Goal: Task Accomplishment & Management: Complete application form

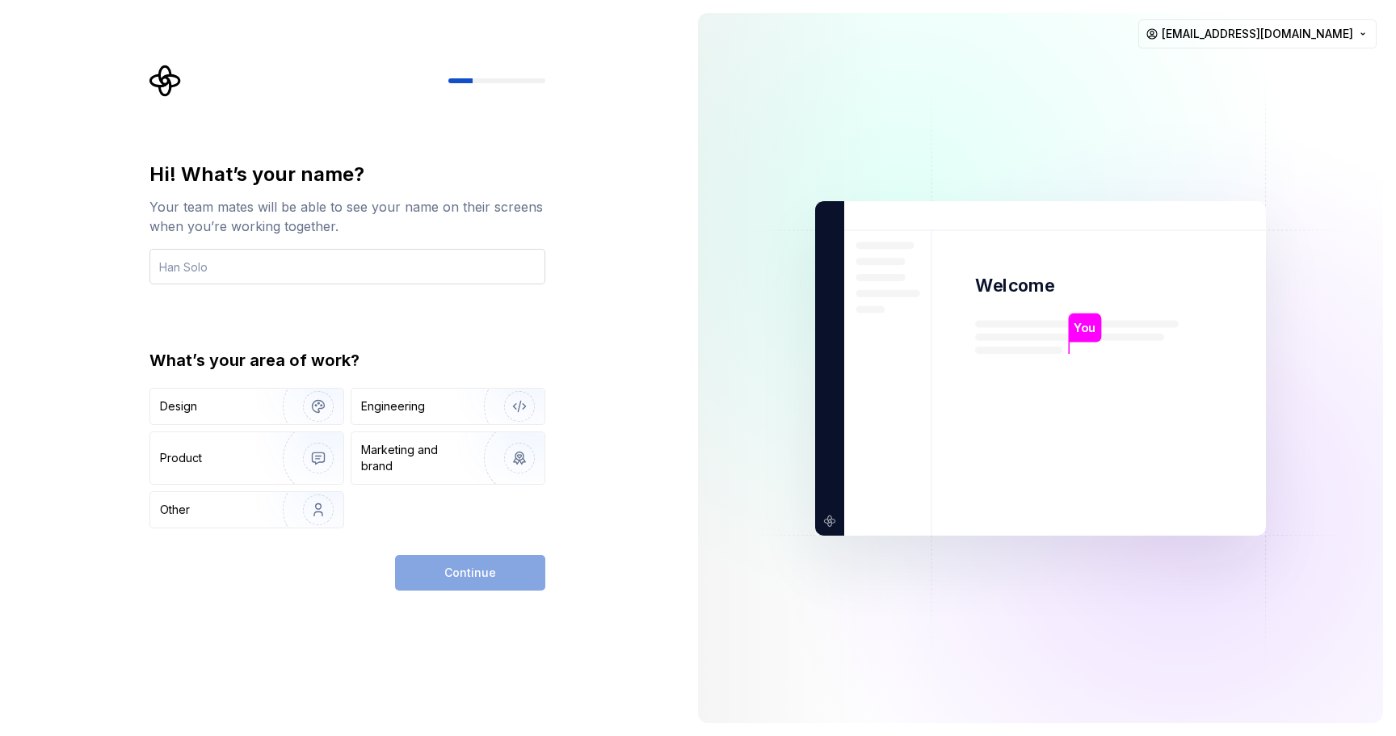
click at [262, 278] on input "text" at bounding box center [347, 267] width 396 height 36
type input "Mahbub Palash"
click at [237, 506] on div "Other" at bounding box center [207, 510] width 95 height 16
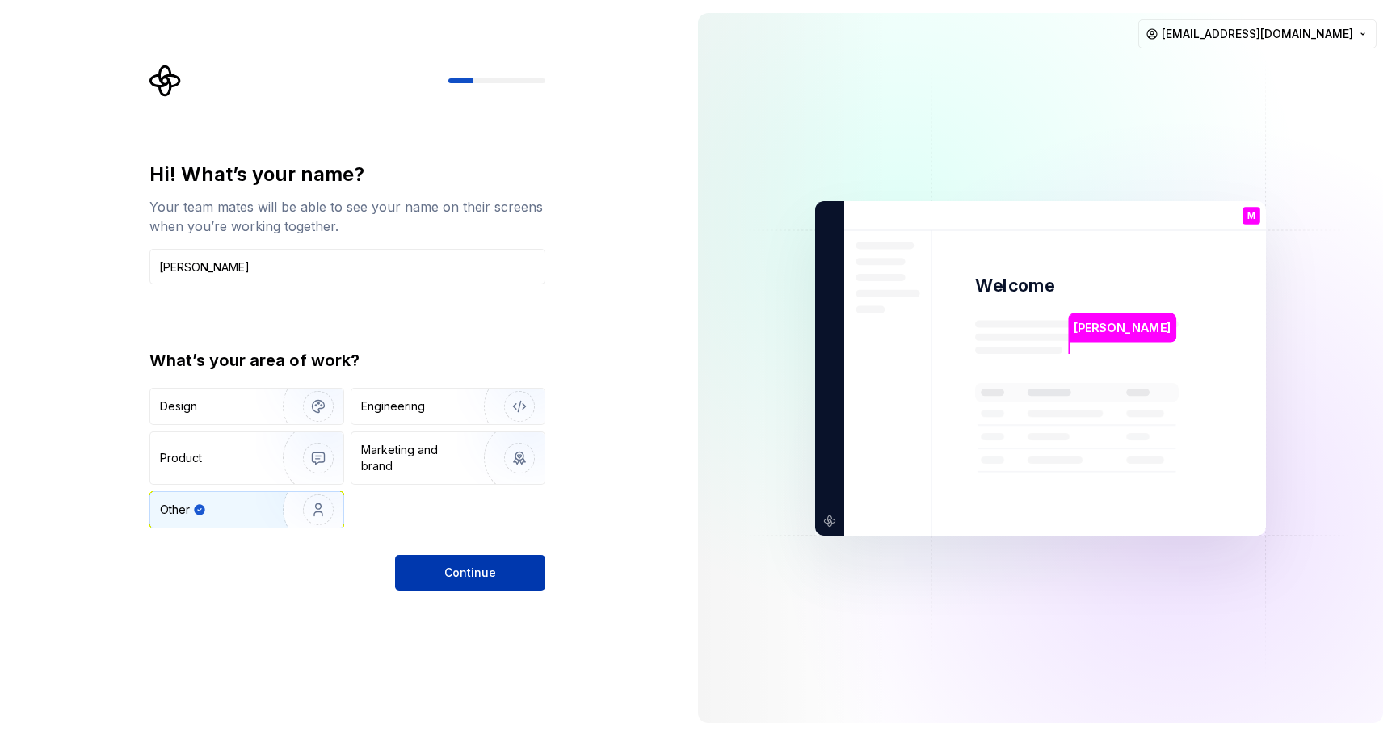
click at [486, 574] on span "Continue" at bounding box center [470, 573] width 52 height 16
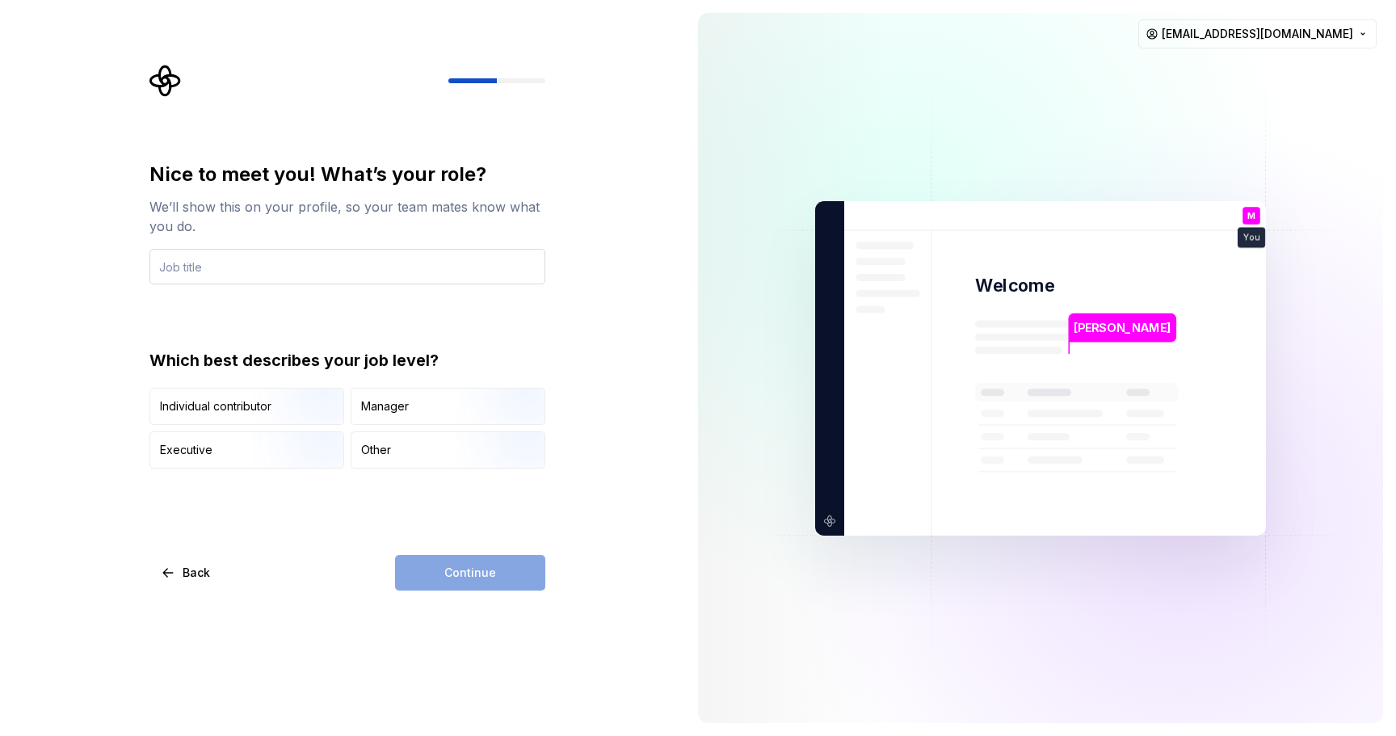
click at [323, 271] on input "text" at bounding box center [347, 267] width 396 height 36
type input "CEO"
click at [216, 448] on div "Executive" at bounding box center [246, 450] width 193 height 36
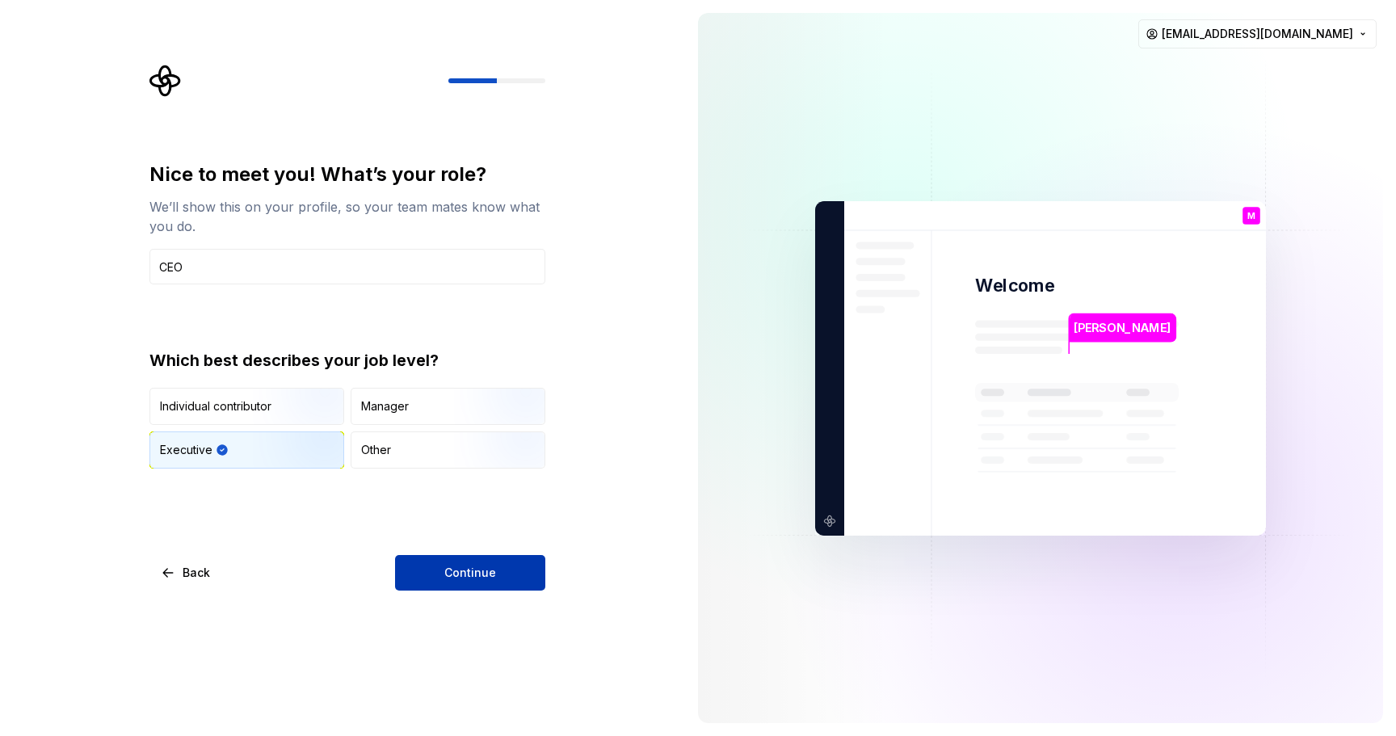
click at [473, 568] on span "Continue" at bounding box center [470, 573] width 52 height 16
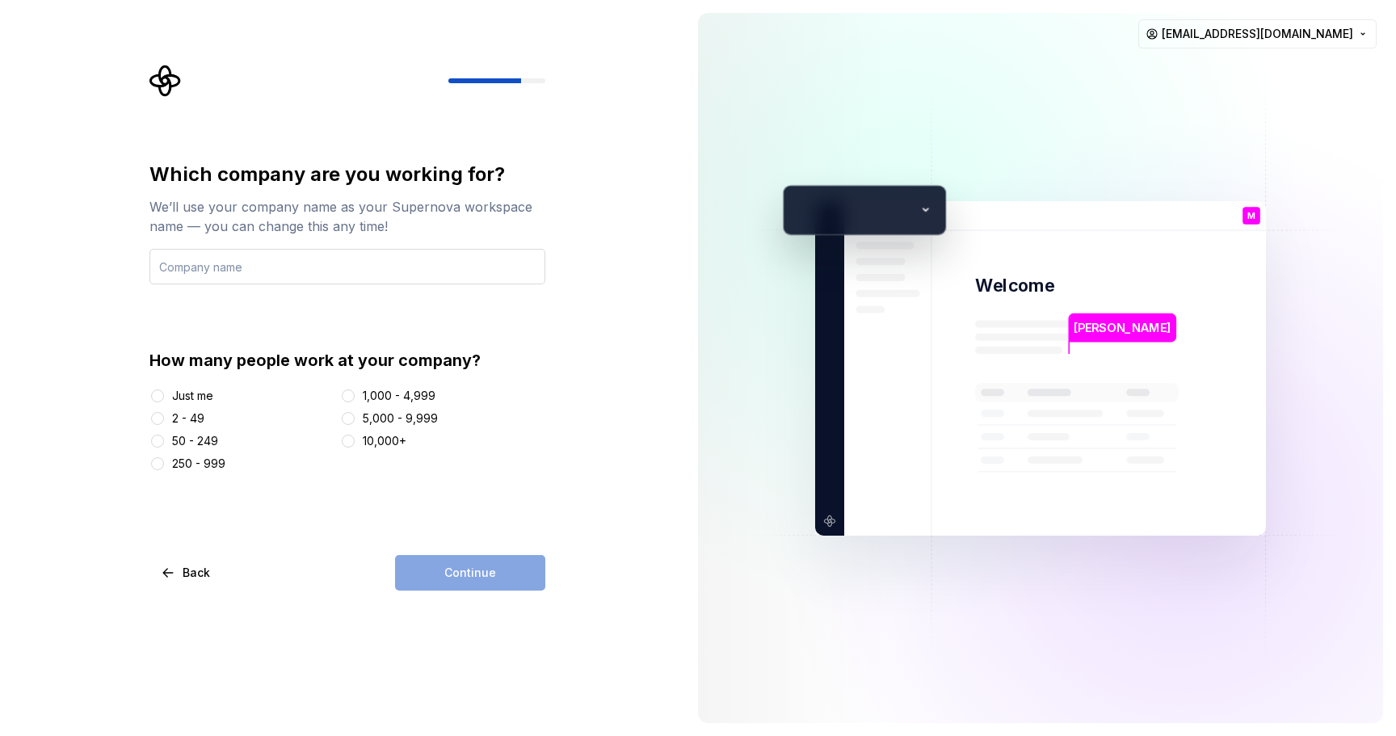
click at [453, 259] on input "text" at bounding box center [347, 267] width 396 height 36
type input "CSBL"
click at [175, 398] on div "Just me" at bounding box center [192, 396] width 41 height 16
click at [164, 398] on button "Just me" at bounding box center [157, 395] width 13 height 13
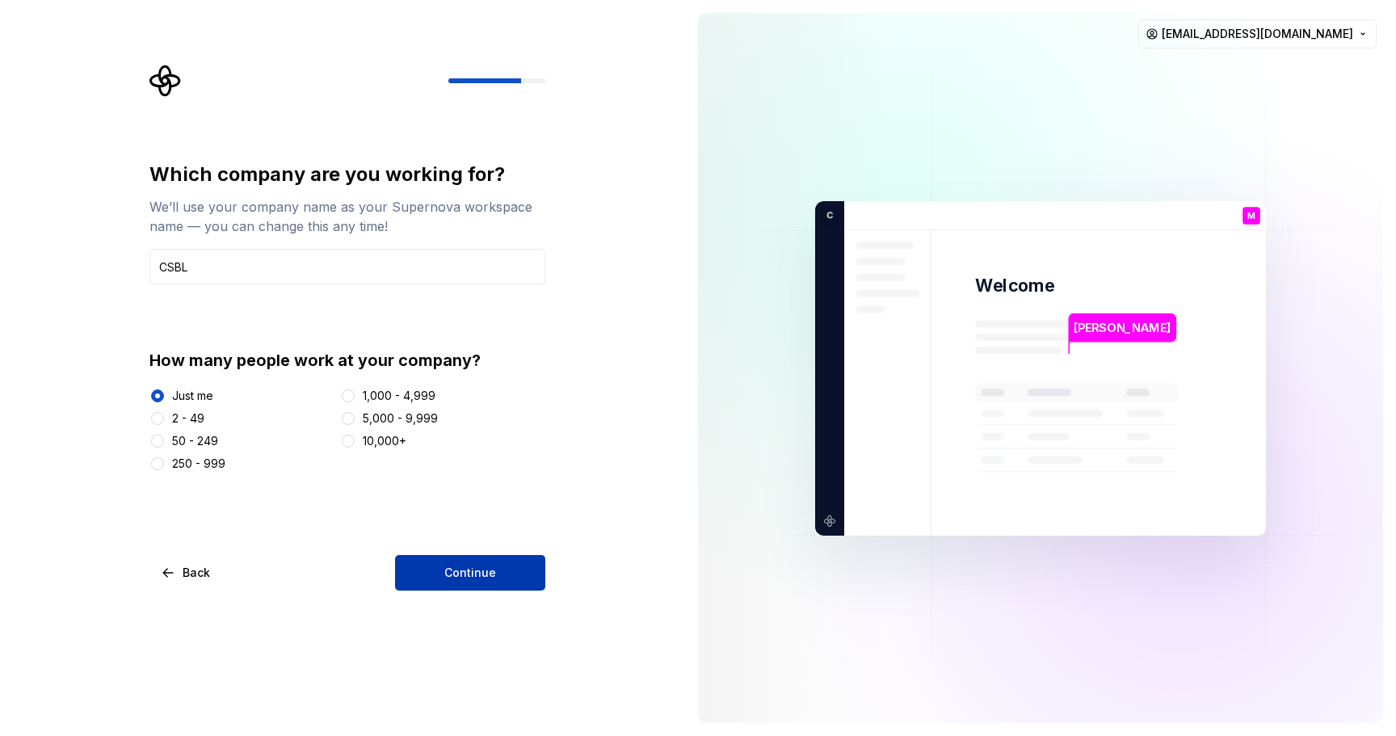
click at [486, 576] on span "Continue" at bounding box center [470, 573] width 52 height 16
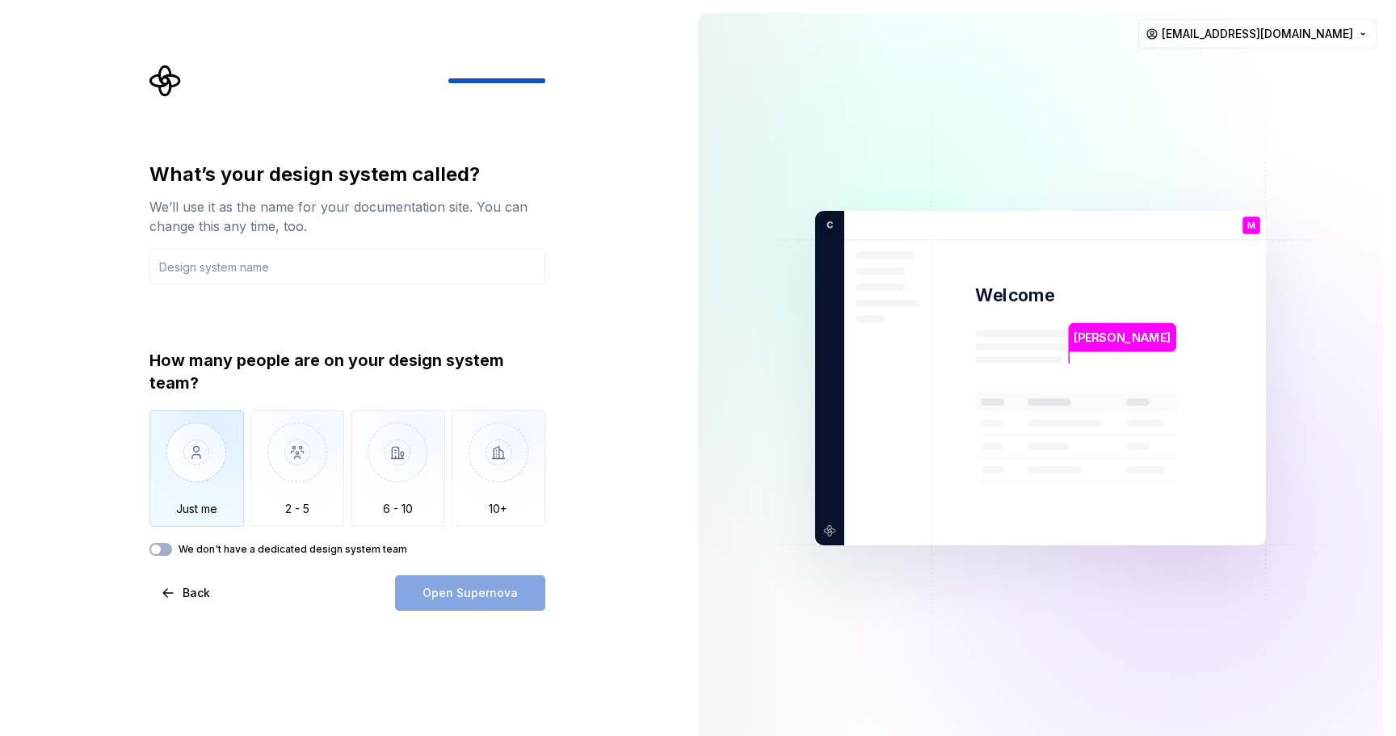
click at [207, 448] on img "button" at bounding box center [196, 464] width 95 height 108
click at [316, 266] on input "text" at bounding box center [347, 267] width 396 height 36
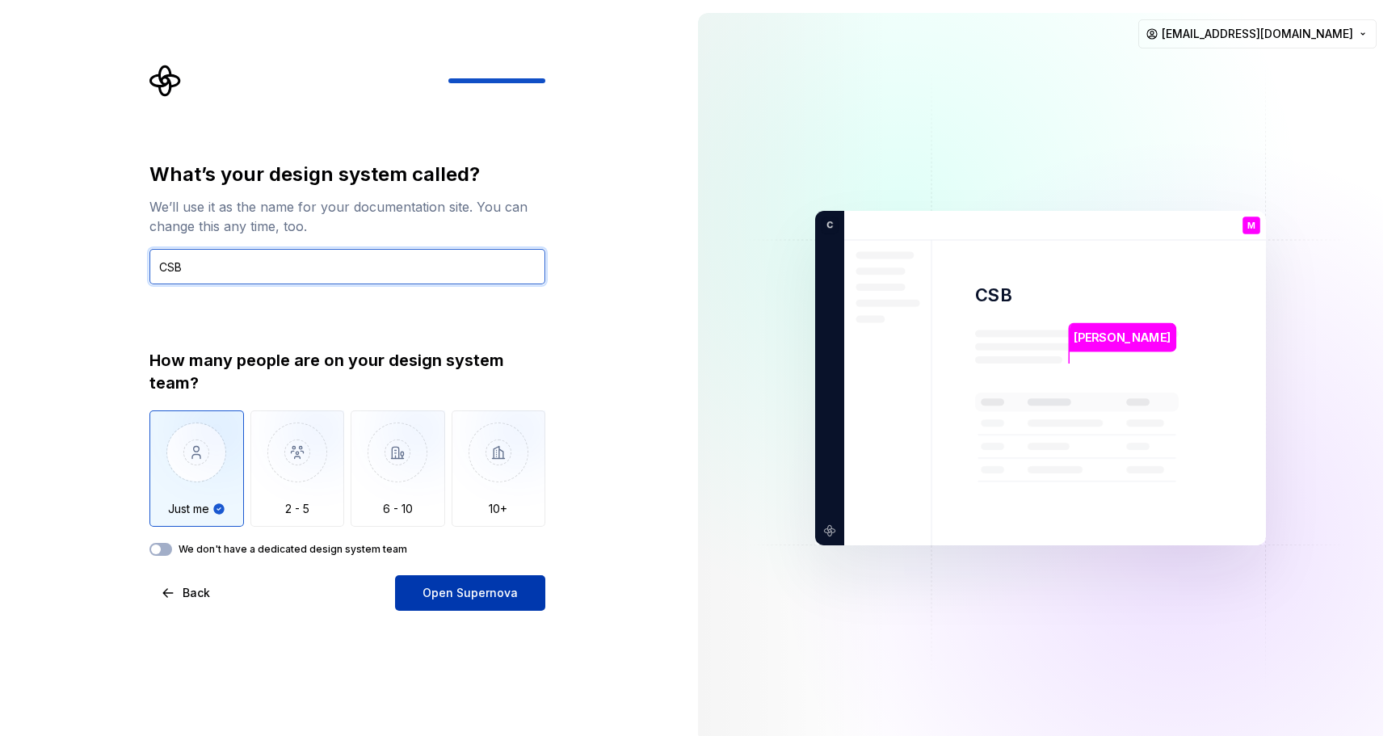
type input "CSB"
click at [472, 595] on span "Open Supernova" at bounding box center [470, 593] width 95 height 16
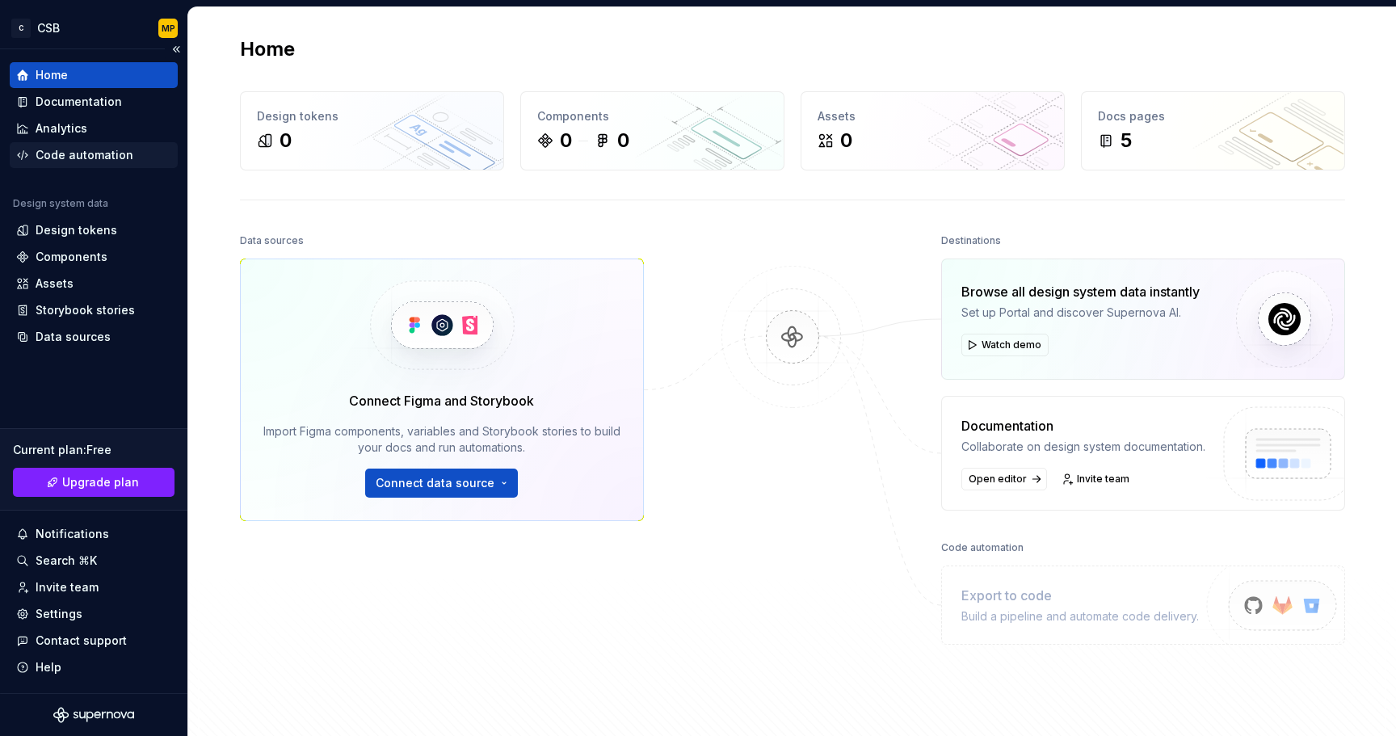
click at [86, 154] on div "Code automation" at bounding box center [85, 155] width 98 height 16
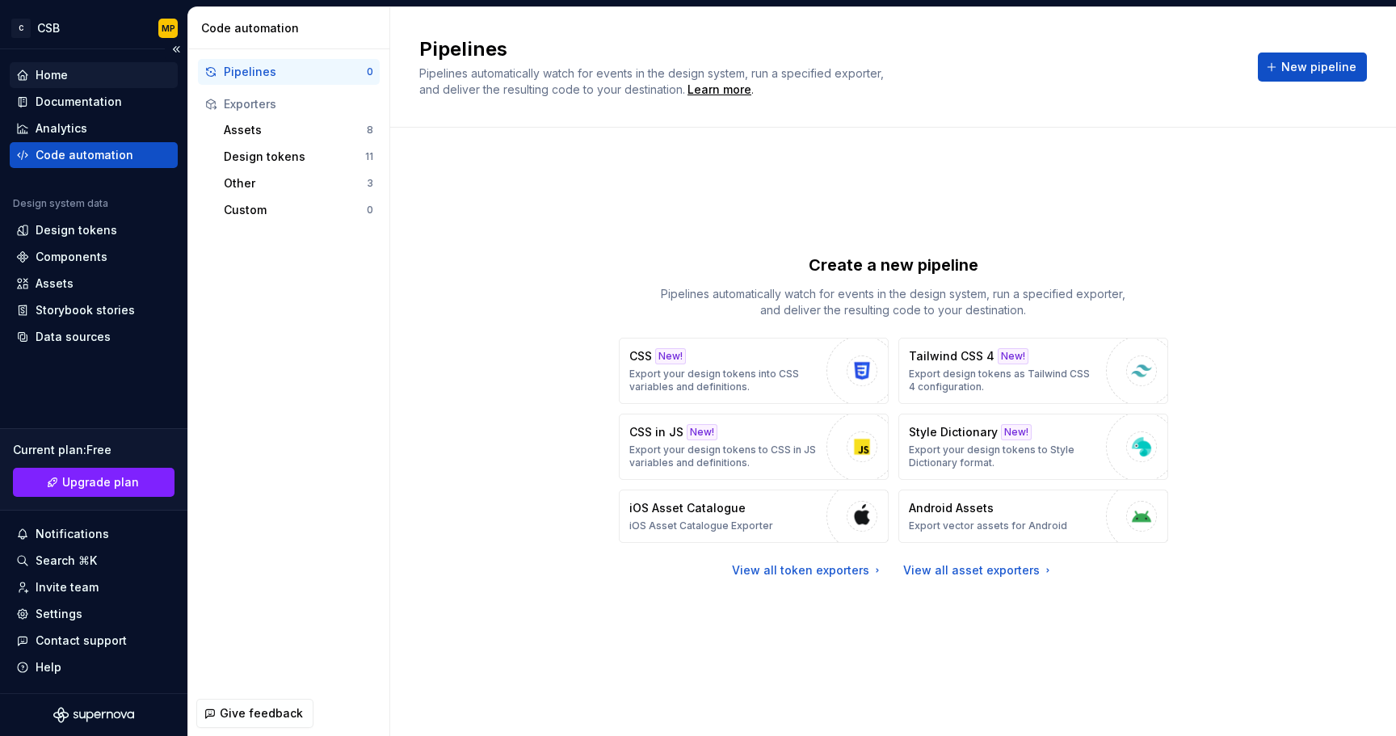
click at [73, 78] on div "Home" at bounding box center [93, 75] width 155 height 16
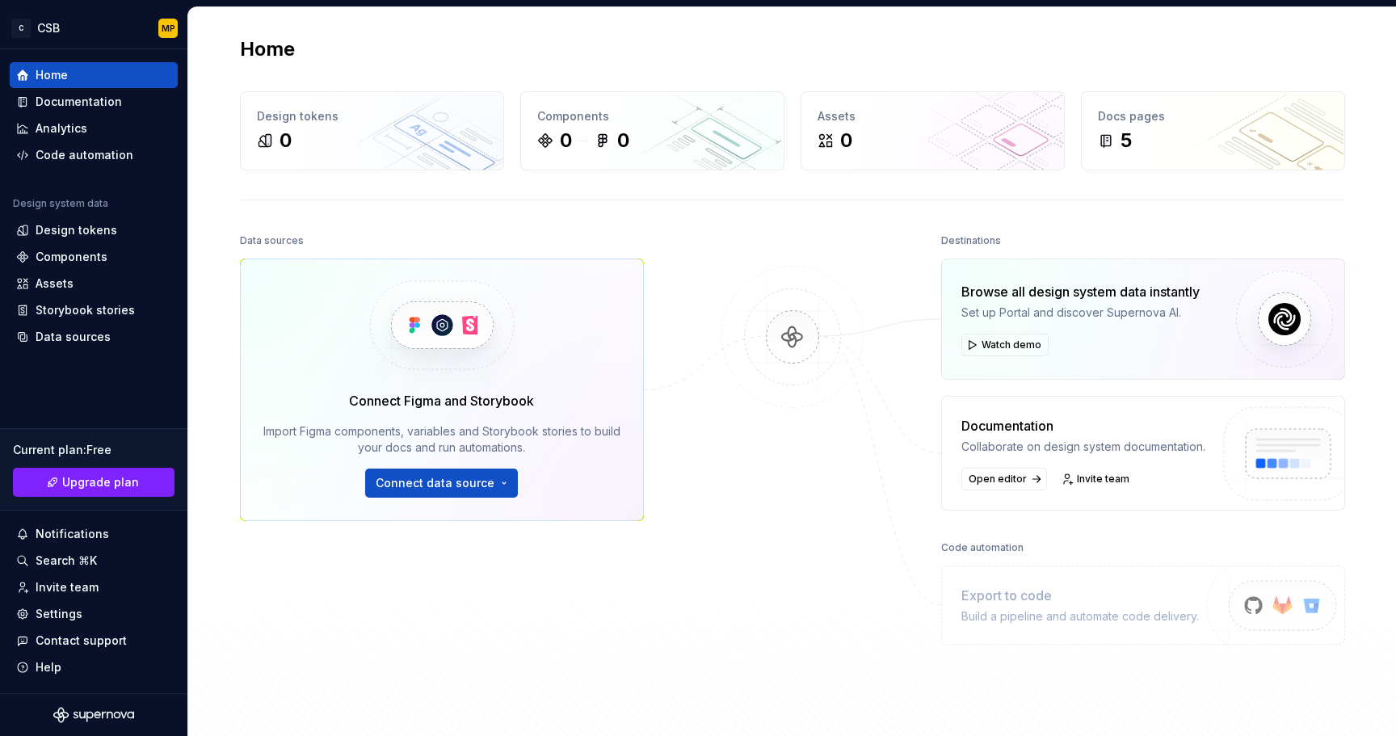
click at [714, 275] on img at bounding box center [792, 353] width 157 height 175
